Goal: Complete application form

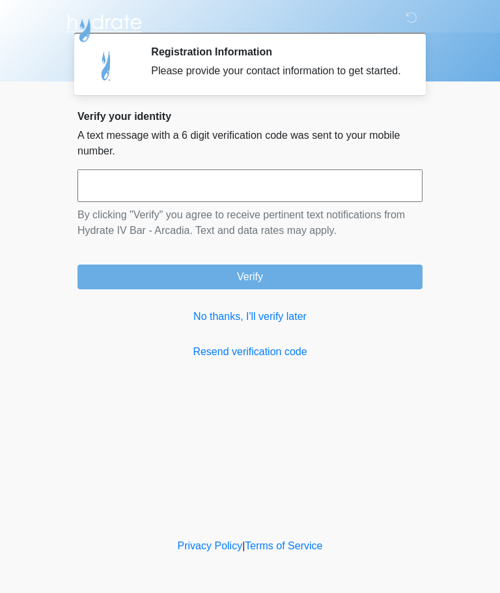
click at [131, 202] on input "text" at bounding box center [249, 185] width 345 height 33
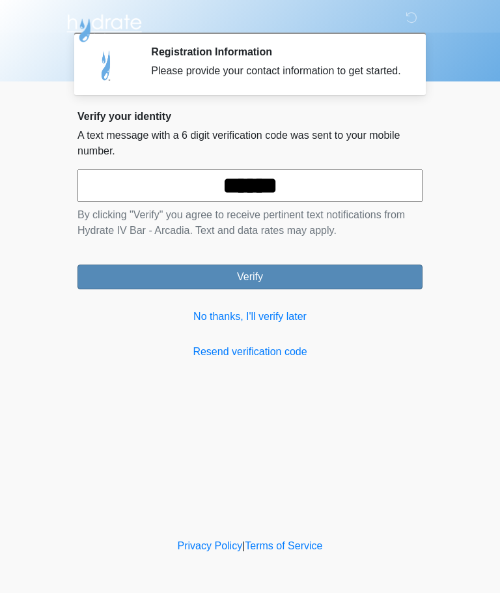
type input "******"
click at [322, 289] on button "Verify" at bounding box center [249, 276] width 345 height 25
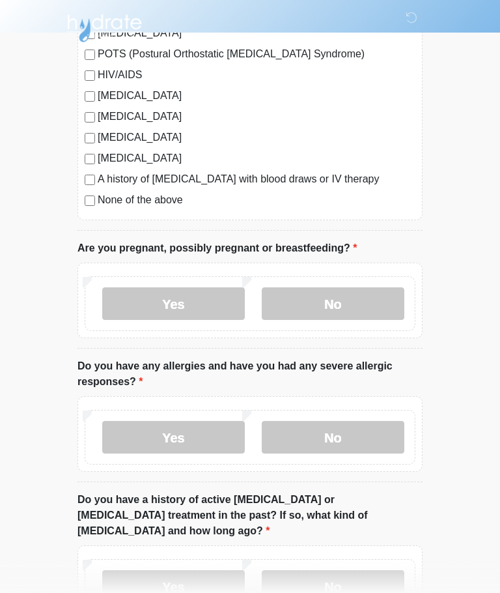
scroll to position [348, 0]
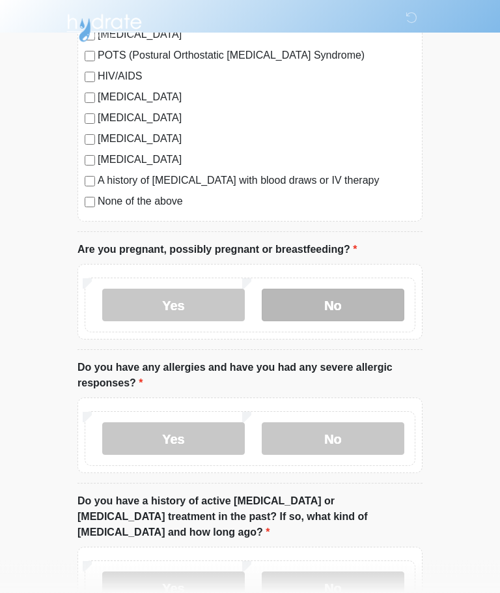
click at [345, 307] on label "No" at bounding box center [333, 305] width 143 height 33
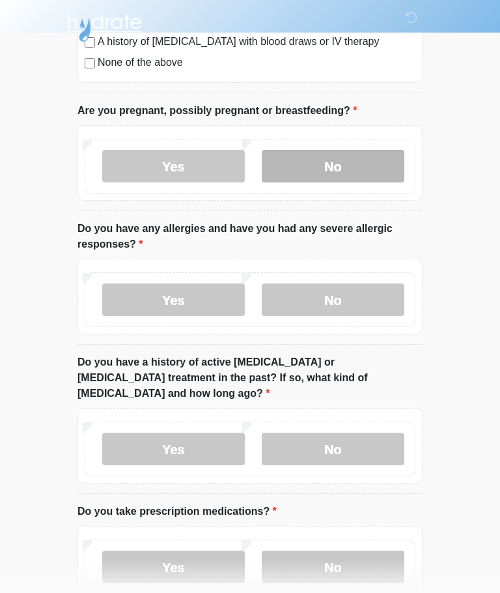
scroll to position [488, 0]
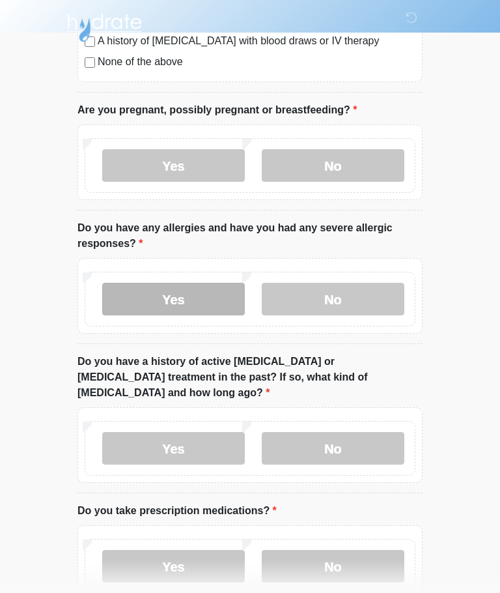
click at [180, 301] on label "Yes" at bounding box center [173, 299] width 143 height 33
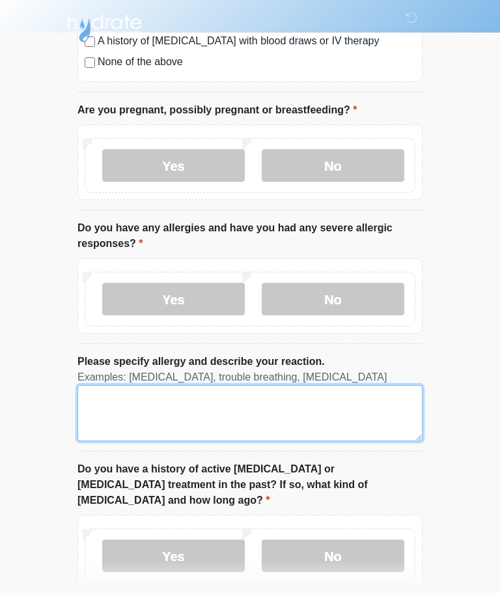
click at [119, 402] on textarea "Please specify allergy and describe your reaction." at bounding box center [249, 413] width 345 height 56
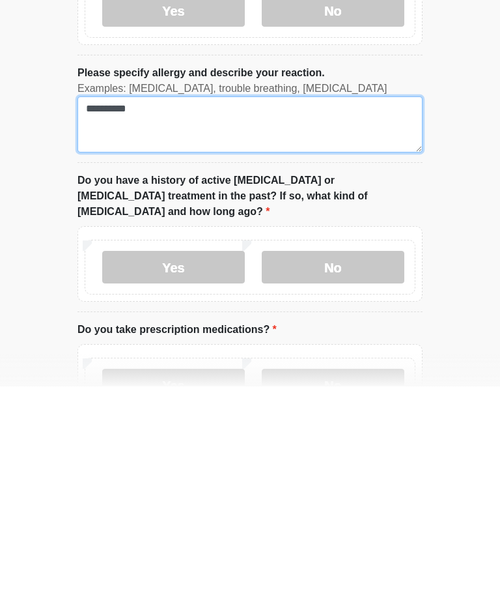
scroll to position [579, 0]
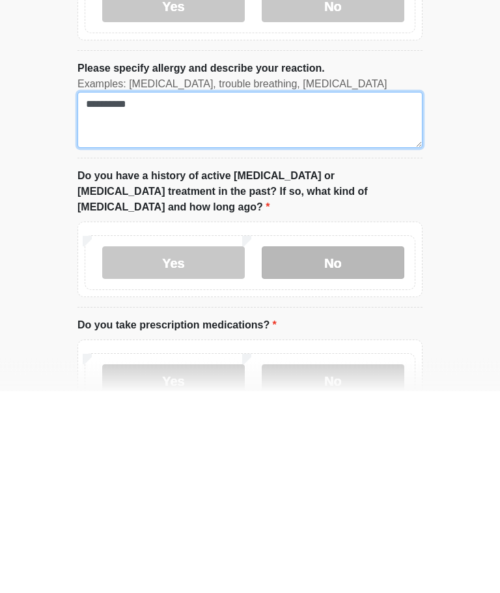
type textarea "**********"
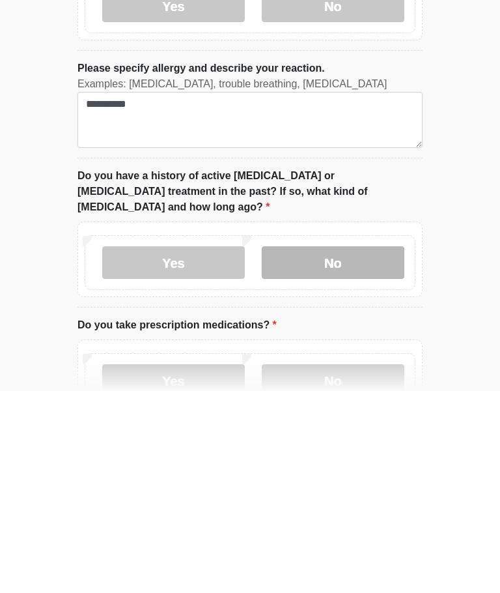
click at [348, 449] on label "No" at bounding box center [333, 465] width 143 height 33
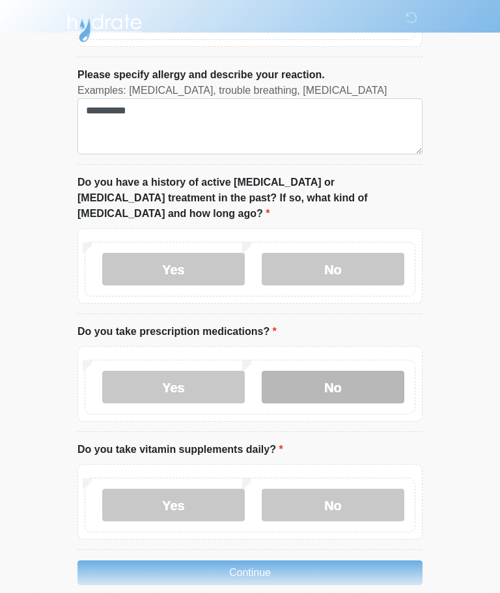
click at [357, 377] on label "No" at bounding box center [333, 386] width 143 height 33
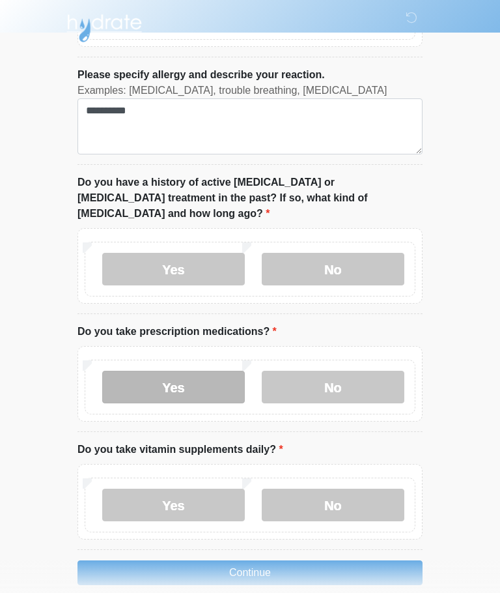
click at [189, 370] on label "Yes" at bounding box center [173, 386] width 143 height 33
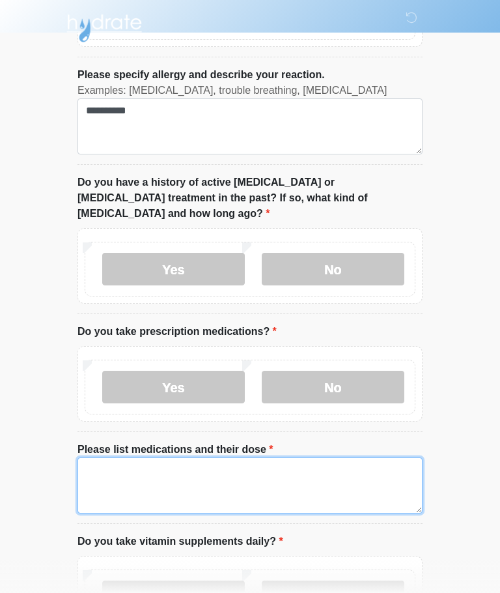
click at [127, 458] on textarea "Please list medications and their dose" at bounding box center [249, 485] width 345 height 56
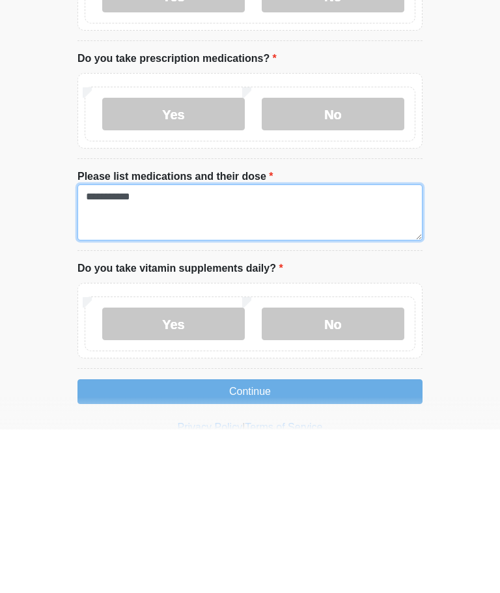
scroll to position [911, 0]
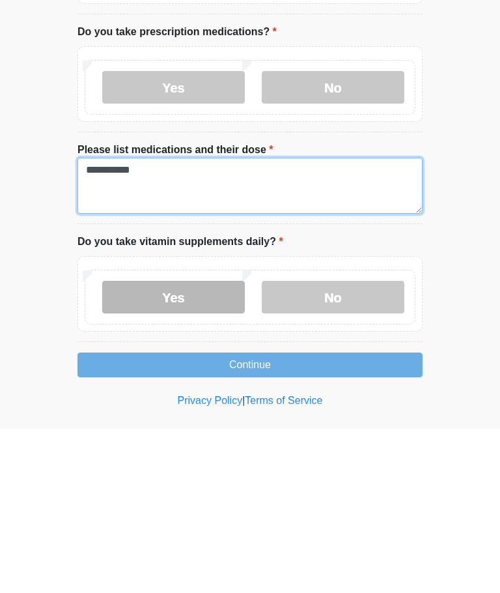
type textarea "**********"
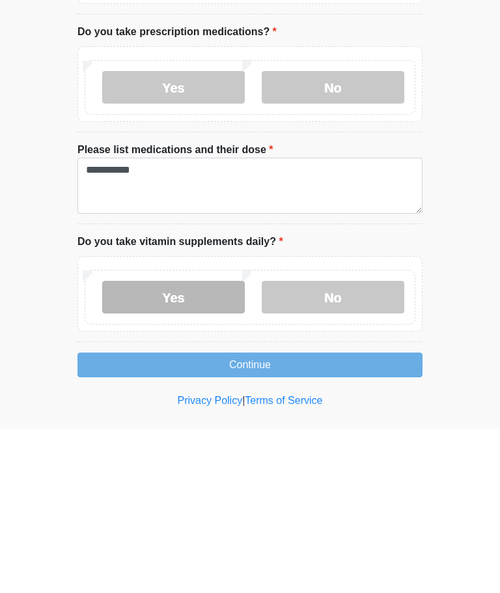
click at [214, 444] on label "Yes" at bounding box center [173, 460] width 143 height 33
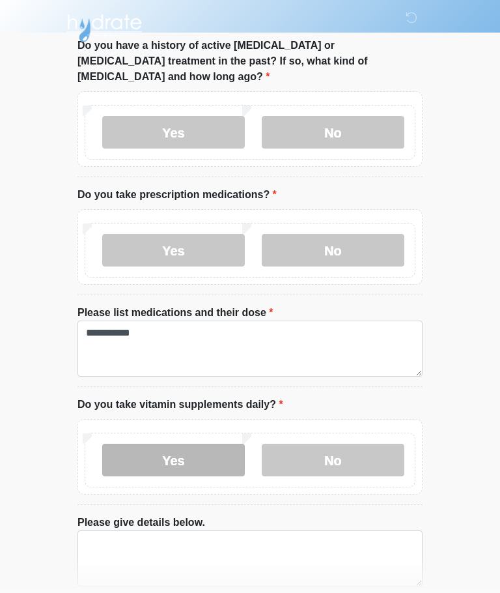
scroll to position [958, 0]
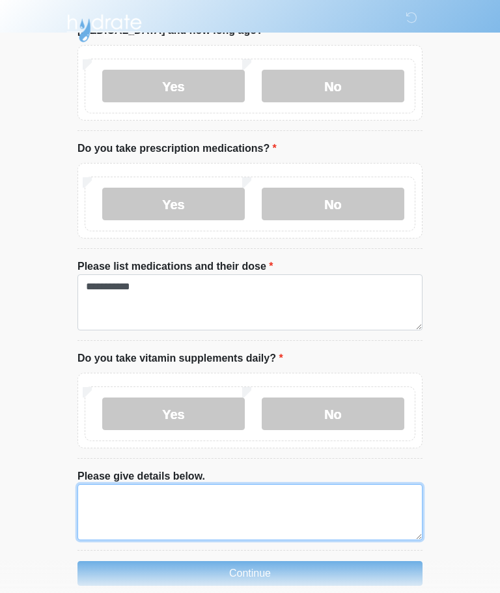
click at [107, 484] on textarea "Please give details below." at bounding box center [249, 512] width 345 height 56
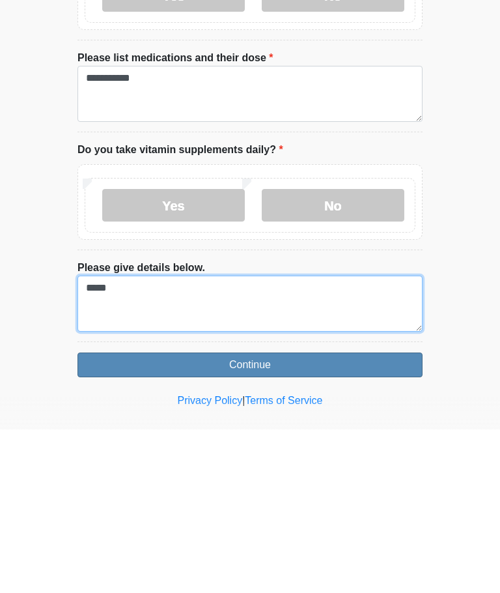
type textarea "*****"
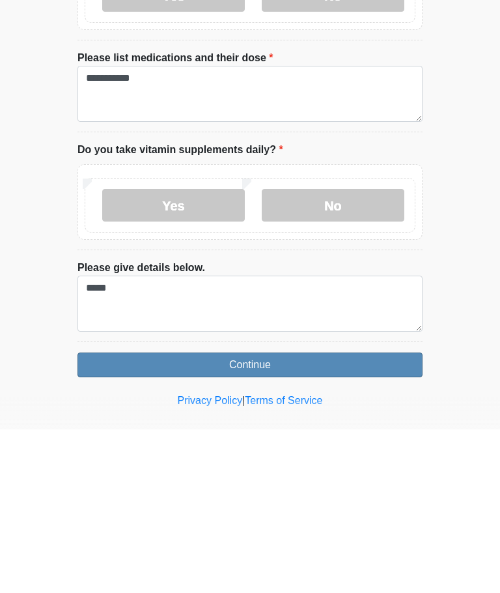
click at [313, 516] on button "Continue" at bounding box center [249, 528] width 345 height 25
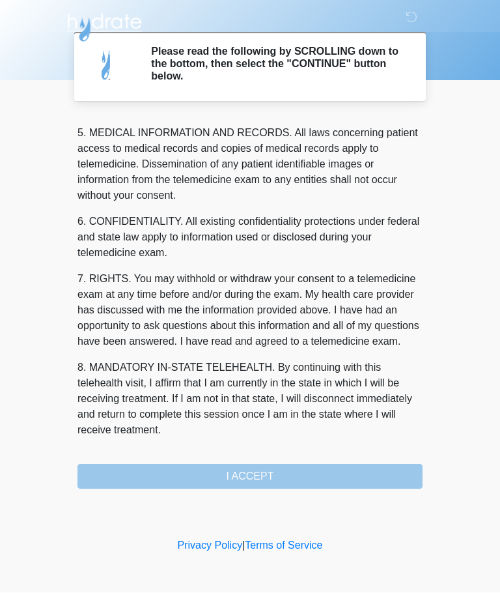
scroll to position [423, 0]
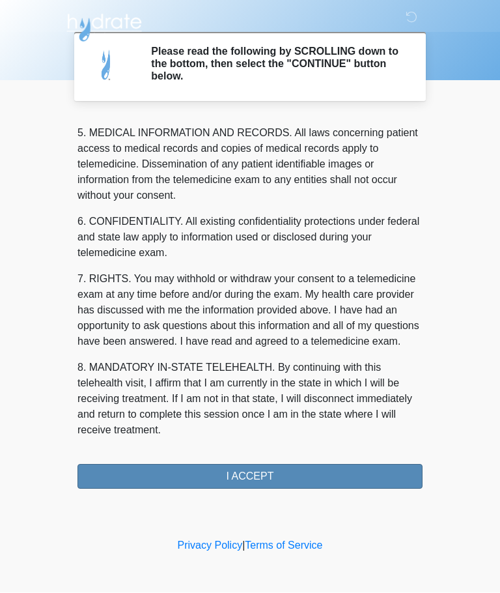
click at [283, 473] on button "I ACCEPT" at bounding box center [249, 476] width 345 height 25
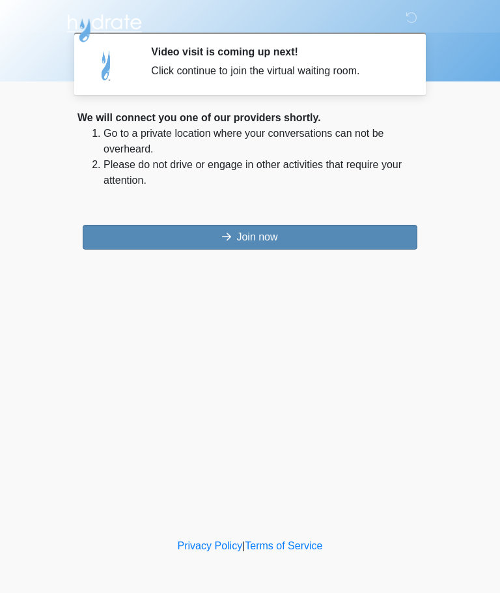
click at [309, 236] on button "Join now" at bounding box center [250, 237] width 335 height 25
